Goal: Information Seeking & Learning: Learn about a topic

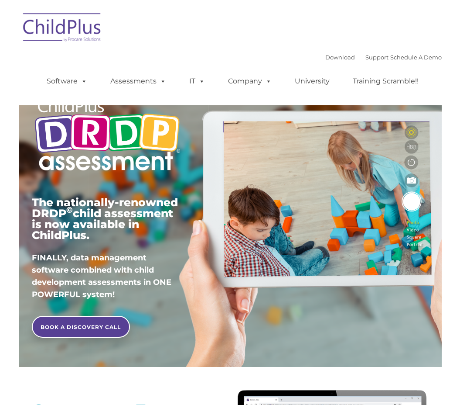
type input ""
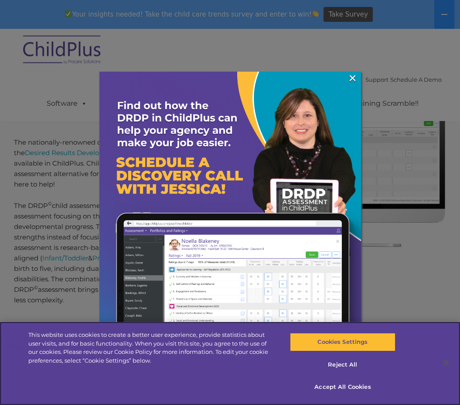
scroll to position [349, 0]
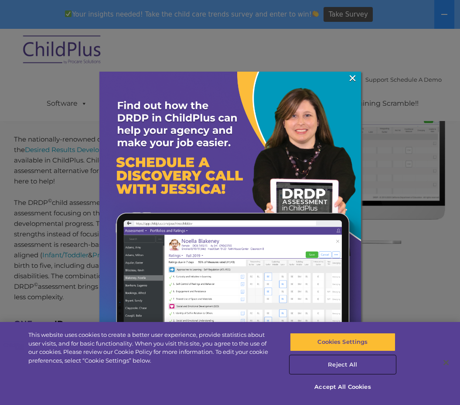
click at [342, 364] on button "Reject All" at bounding box center [343, 364] width 106 height 18
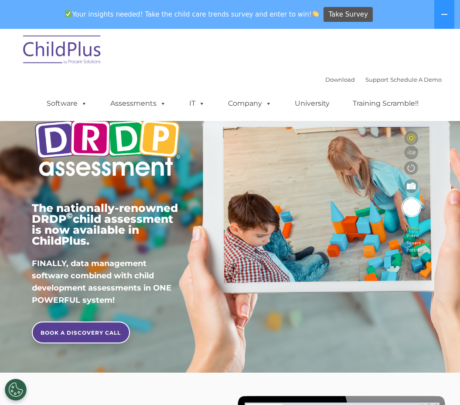
scroll to position [0, 0]
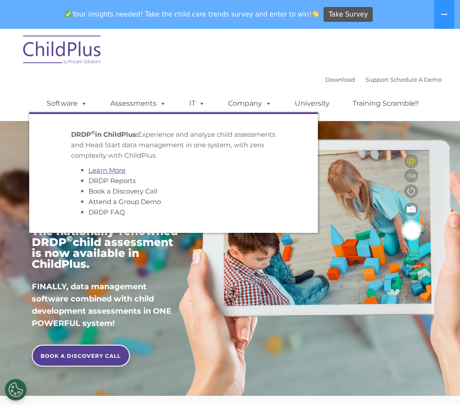
click at [110, 168] on link "Learn More" at bounding box center [107, 170] width 37 height 8
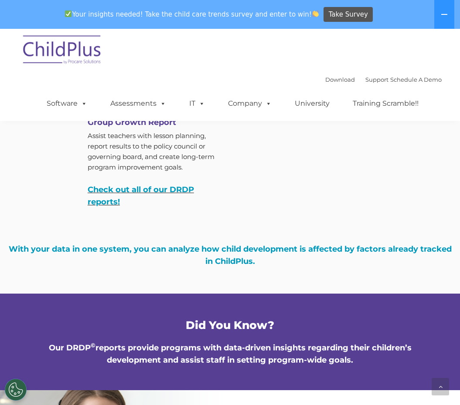
scroll to position [3137, 0]
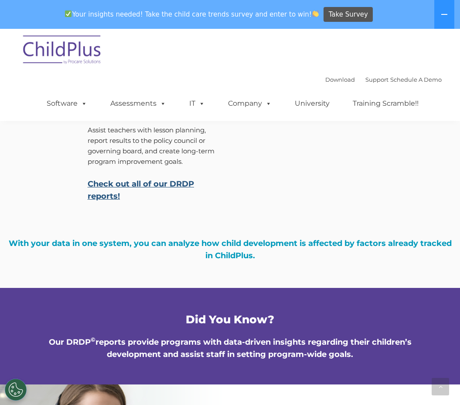
click at [138, 193] on link "Check out all of our DRDP reports!" at bounding box center [141, 190] width 107 height 22
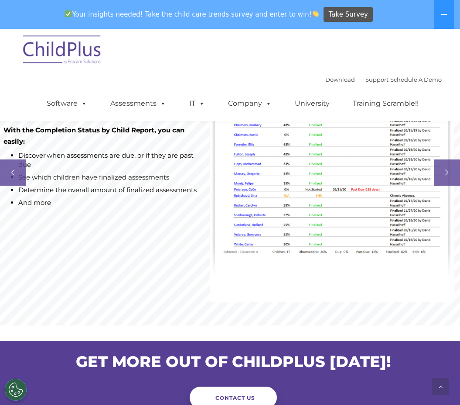
scroll to position [567, 0]
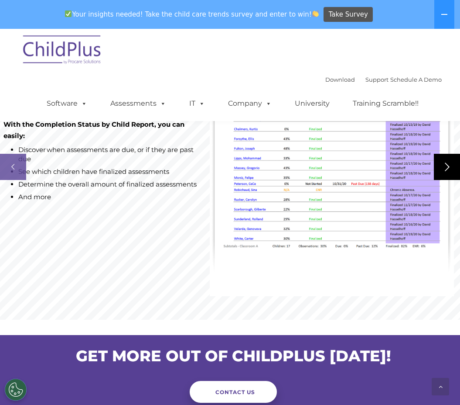
click at [444, 180] on rs-arrow at bounding box center [447, 167] width 26 height 26
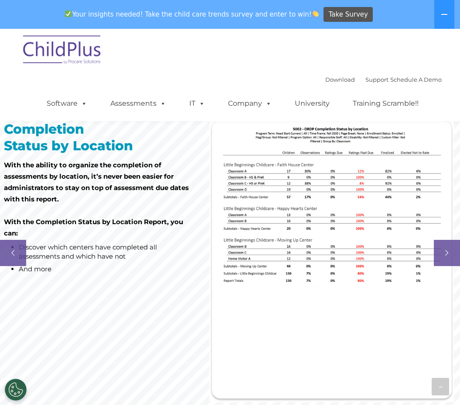
scroll to position [480, 0]
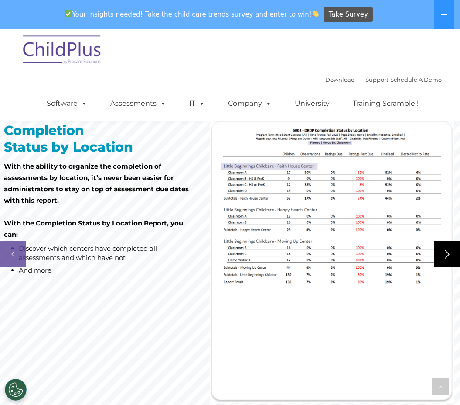
click at [451, 267] on rs-arrow at bounding box center [447, 254] width 26 height 26
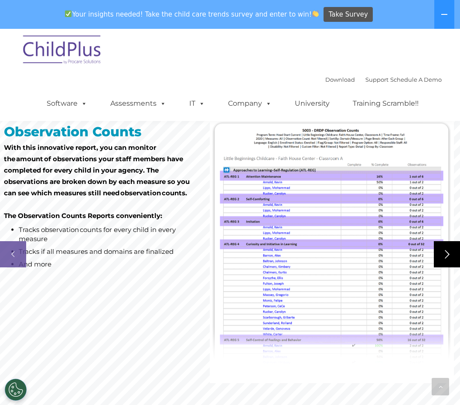
click at [449, 267] on rs-arrow at bounding box center [447, 254] width 26 height 26
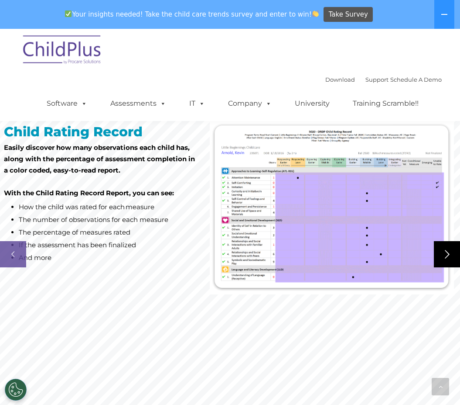
click at [449, 267] on rs-arrow at bounding box center [447, 254] width 26 height 26
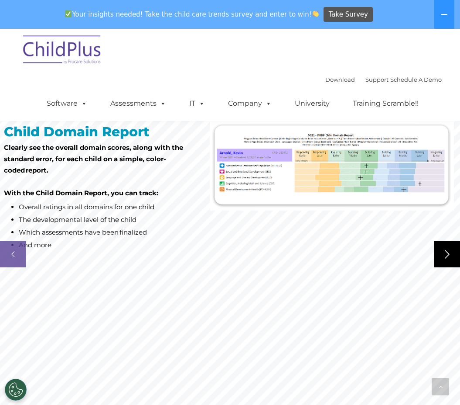
click at [449, 267] on rs-arrow at bounding box center [447, 254] width 26 height 26
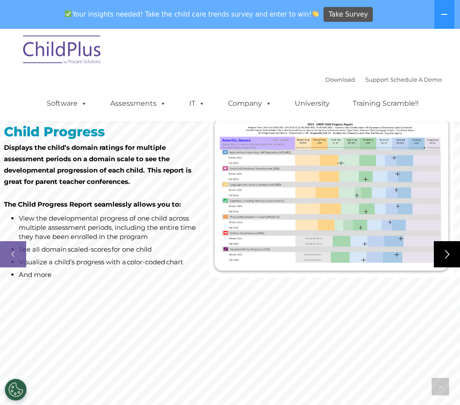
click at [449, 267] on rs-arrow at bounding box center [447, 254] width 26 height 26
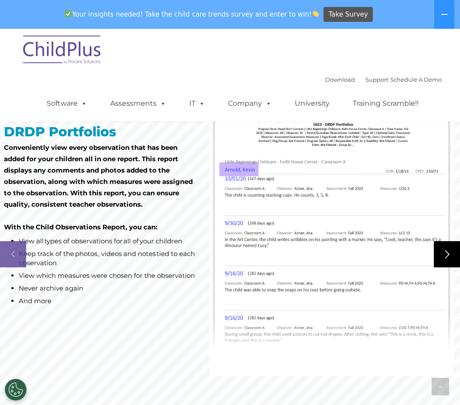
click at [449, 267] on rs-arrow at bounding box center [447, 254] width 26 height 26
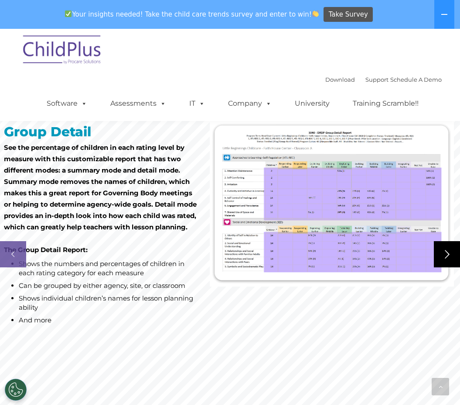
click at [449, 267] on rs-arrow at bounding box center [447, 254] width 26 height 26
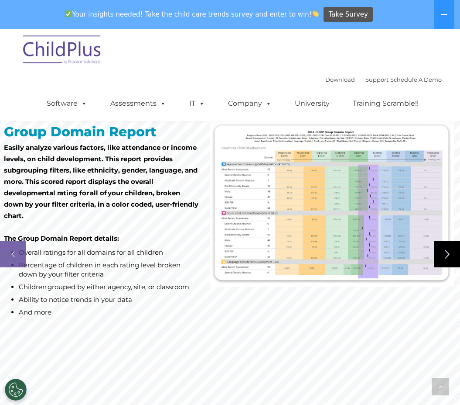
click at [449, 267] on rs-arrow at bounding box center [447, 254] width 26 height 26
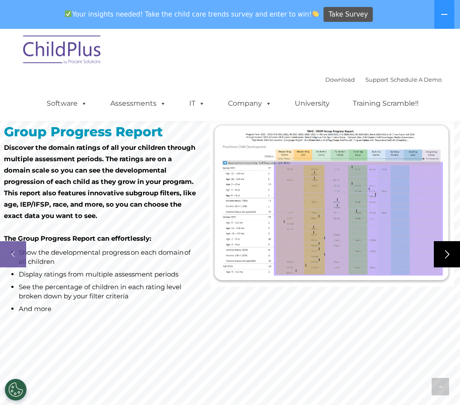
click at [449, 267] on rs-arrow at bounding box center [447, 254] width 26 height 26
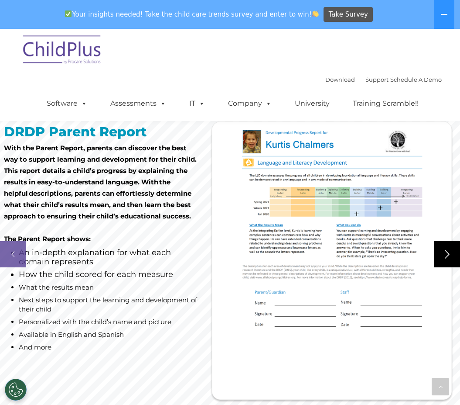
click at [449, 267] on rs-arrow at bounding box center [447, 254] width 26 height 26
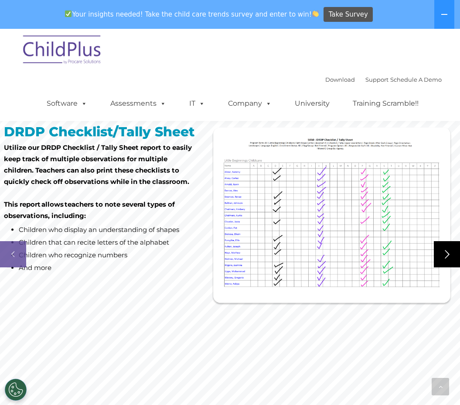
click at [449, 267] on rs-arrow at bounding box center [447, 254] width 26 height 26
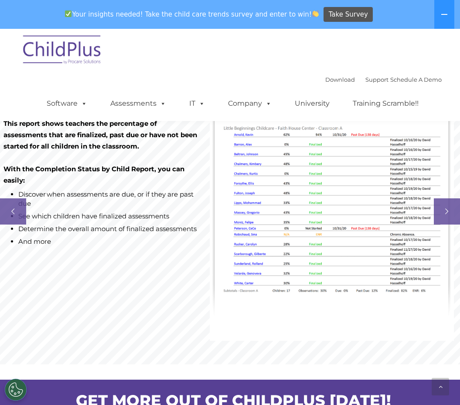
scroll to position [524, 0]
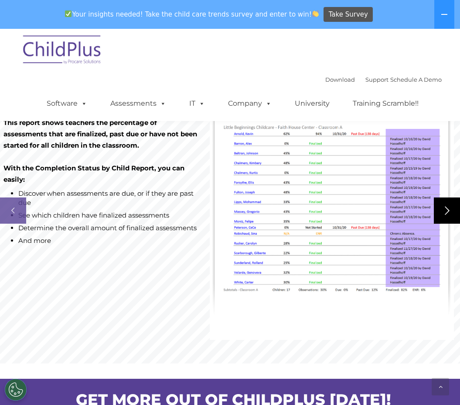
click at [443, 223] on rs-arrow at bounding box center [447, 210] width 26 height 26
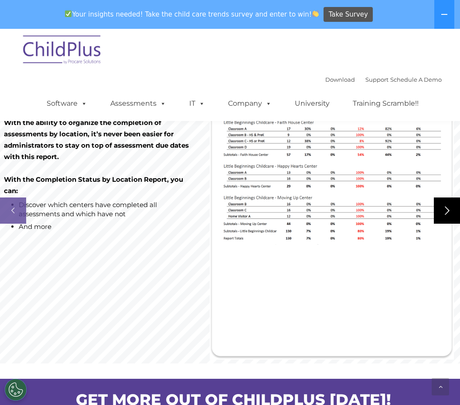
click at [443, 223] on rs-arrow at bounding box center [447, 210] width 26 height 26
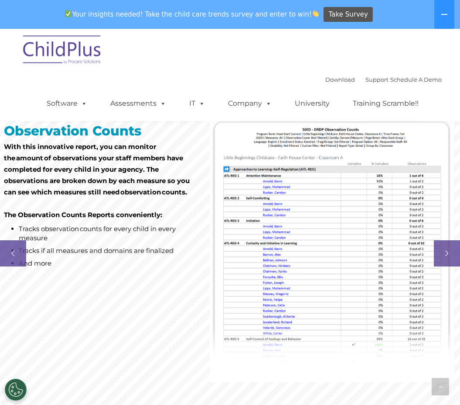
scroll to position [480, 0]
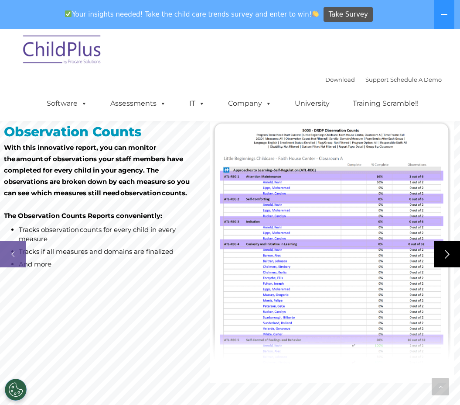
click at [449, 267] on rs-arrow at bounding box center [447, 254] width 26 height 26
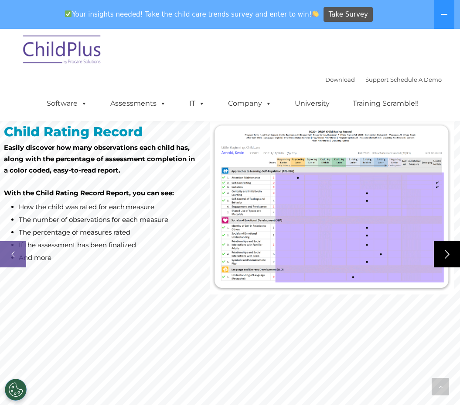
click at [449, 267] on rs-arrow at bounding box center [447, 254] width 26 height 26
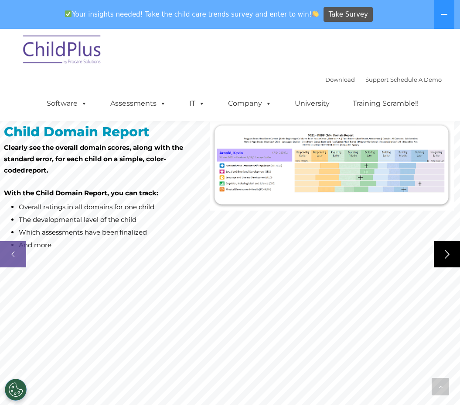
click at [449, 267] on rs-arrow at bounding box center [447, 254] width 26 height 26
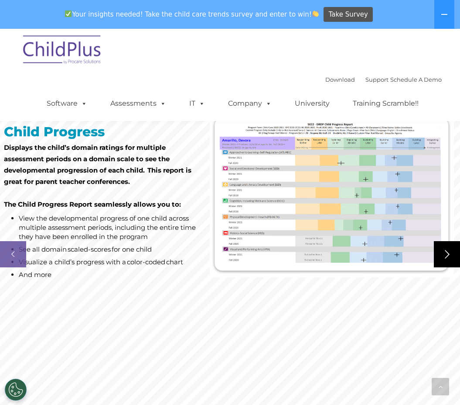
click at [449, 267] on rs-arrow at bounding box center [447, 254] width 26 height 26
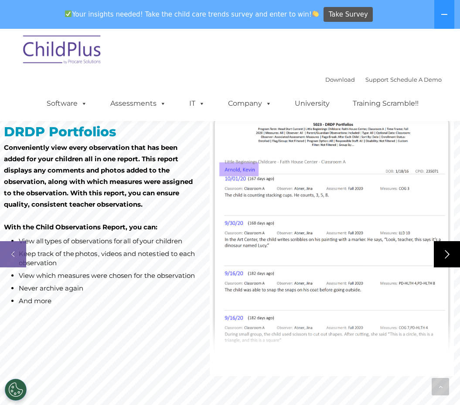
click at [449, 267] on rs-arrow at bounding box center [447, 254] width 26 height 26
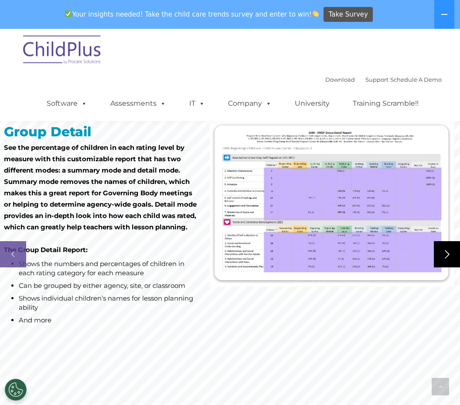
click at [449, 267] on rs-arrow at bounding box center [447, 254] width 26 height 26
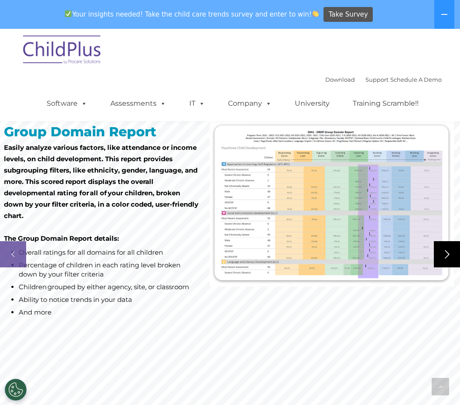
click at [449, 267] on rs-arrow at bounding box center [447, 254] width 26 height 26
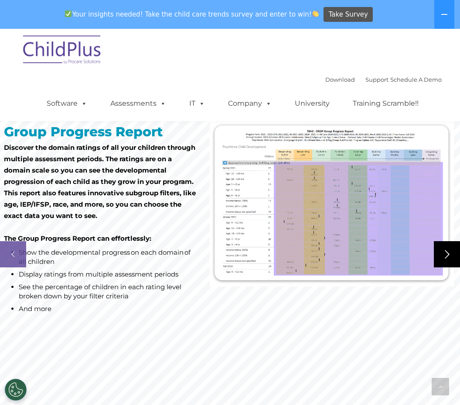
click at [449, 267] on rs-arrow at bounding box center [447, 254] width 26 height 26
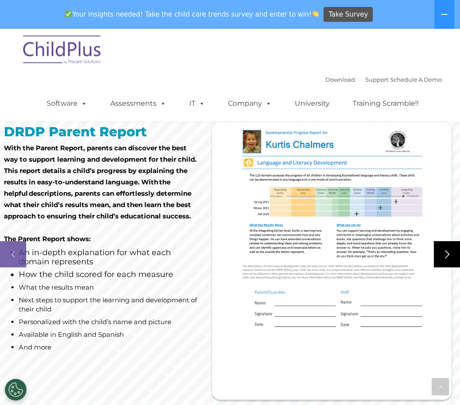
click at [449, 267] on rs-arrow at bounding box center [447, 254] width 26 height 26
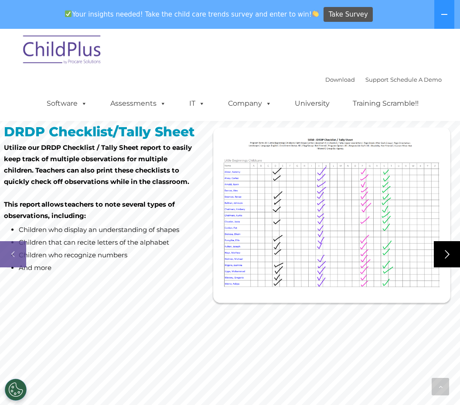
click at [449, 267] on rs-arrow at bounding box center [447, 254] width 26 height 26
